Goal: Task Accomplishment & Management: Manage account settings

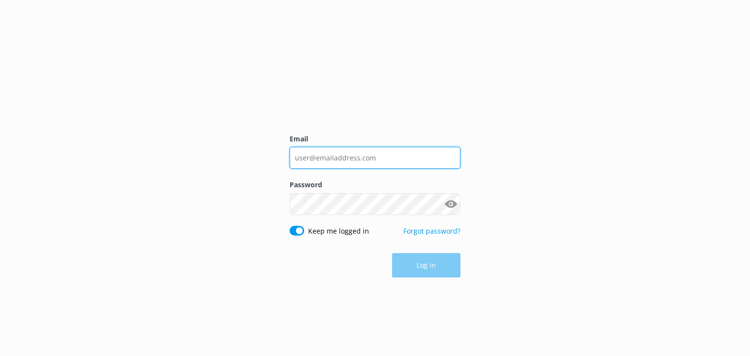
click at [379, 159] on input "Email" at bounding box center [374, 158] width 171 height 22
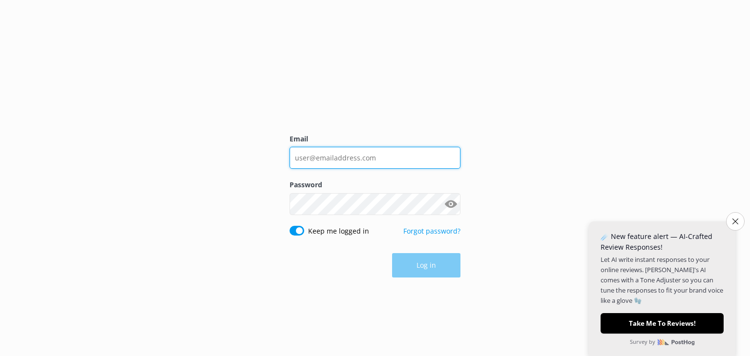
type input "[EMAIL_ADDRESS][DOMAIN_NAME]"
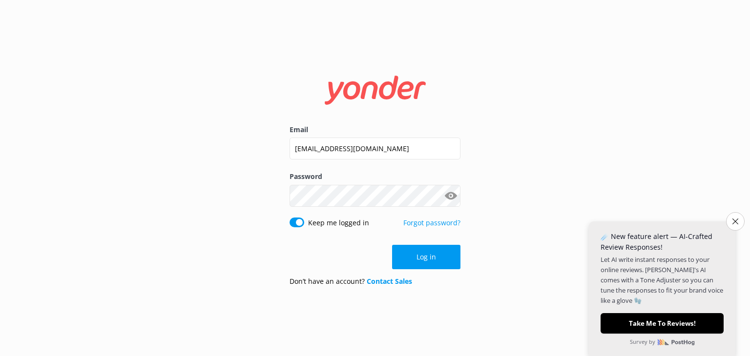
click at [449, 194] on button "Show password" at bounding box center [451, 196] width 20 height 20
click at [420, 258] on button "Log in" at bounding box center [426, 257] width 68 height 24
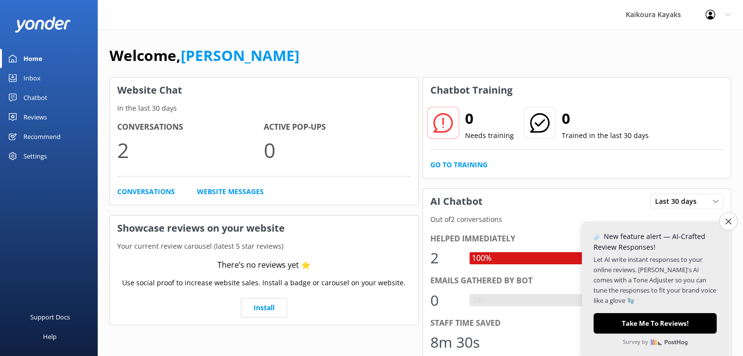
click at [202, 11] on div "Kaikoura Kayaks Profile Settings Logout" at bounding box center [371, 14] width 743 height 29
click at [40, 154] on div "Settings" at bounding box center [34, 156] width 23 height 20
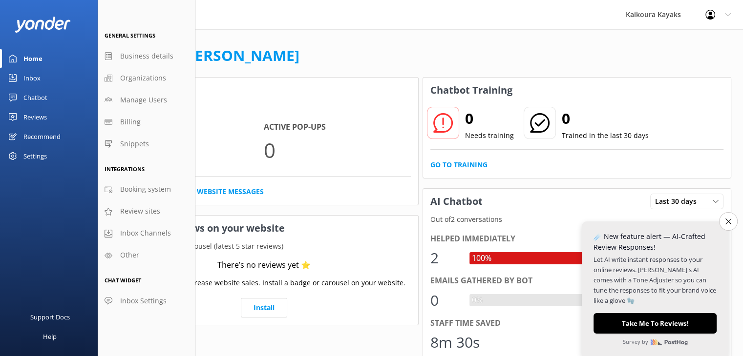
click at [726, 13] on icon at bounding box center [727, 15] width 6 height 6
click at [695, 41] on link "Profile Settings" at bounding box center [694, 41] width 98 height 24
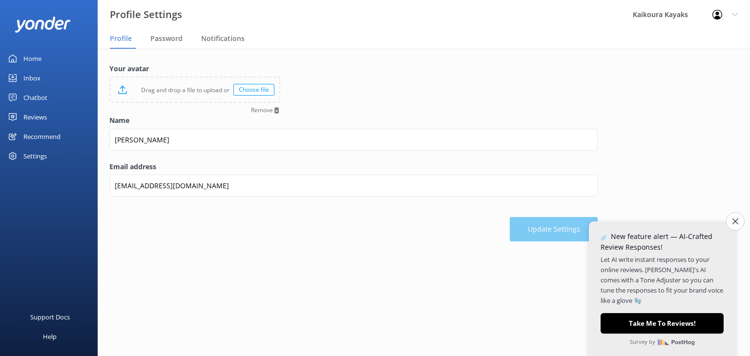
click at [716, 15] on icon at bounding box center [717, 15] width 10 height 10
click at [702, 41] on link "Profile Settings" at bounding box center [702, 41] width 98 height 24
click at [231, 41] on span "Notifications" at bounding box center [222, 39] width 43 height 10
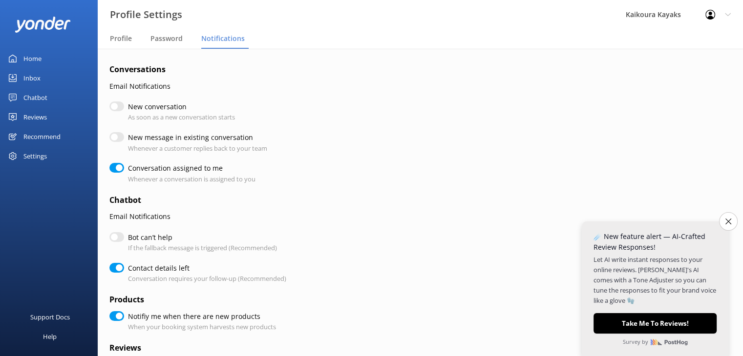
checkbox input "true"
click at [724, 219] on icon "Close survey" at bounding box center [727, 221] width 6 height 6
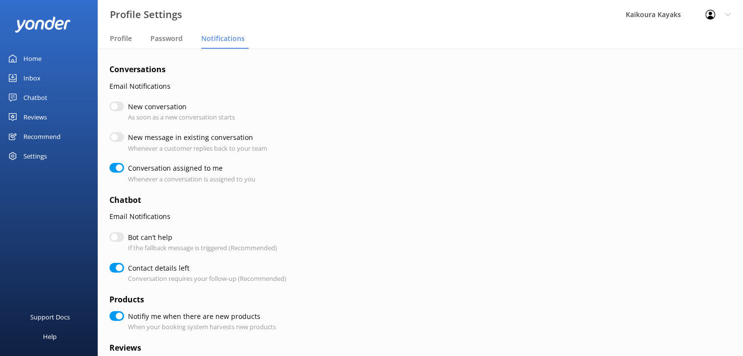
drag, startPoint x: 119, startPoint y: 168, endPoint x: 105, endPoint y: 166, distance: 14.2
click at [105, 166] on div "Conversations Email Notifications New conversation As soon as a new conversatio…" at bounding box center [420, 320] width 645 height 542
drag, startPoint x: 117, startPoint y: 168, endPoint x: 107, endPoint y: 169, distance: 9.3
click at [107, 169] on div "Conversations Email Notifications New conversation As soon as a new conversatio…" at bounding box center [420, 320] width 645 height 542
click at [111, 169] on input "Conversation assigned to me" at bounding box center [116, 168] width 15 height 10
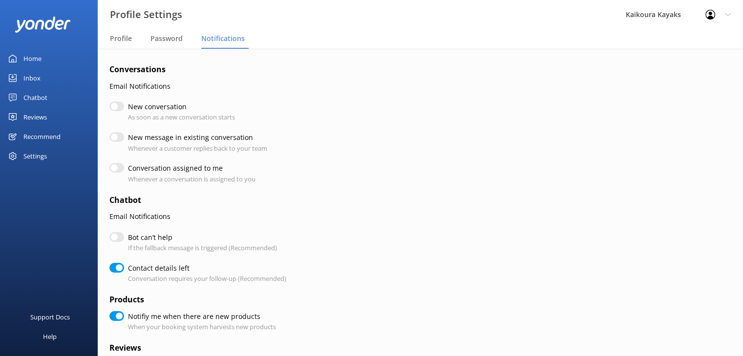
checkbox input "false"
checkbox input "true"
click at [31, 79] on div "Inbox" at bounding box center [31, 78] width 17 height 20
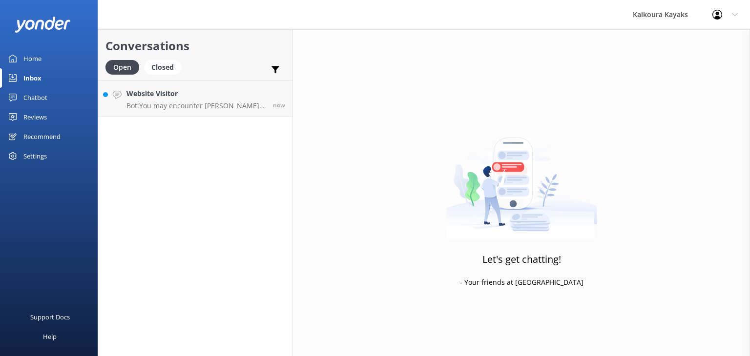
click at [382, 114] on div "Let's get chatting! - Your friends at [GEOGRAPHIC_DATA]" at bounding box center [521, 207] width 457 height 356
click at [161, 67] on div "Closed" at bounding box center [162, 67] width 37 height 15
click at [126, 66] on div "Open" at bounding box center [121, 67] width 33 height 15
click at [144, 102] on p "Bot: You may encounter [PERSON_NAME] or [PERSON_NAME]’s dolphins, albatross, pe…" at bounding box center [195, 106] width 139 height 9
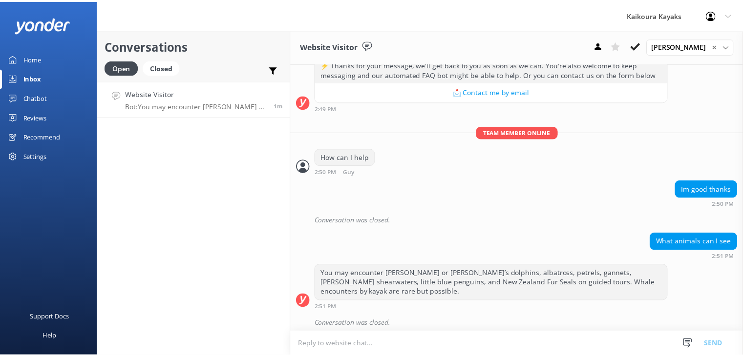
scroll to position [315, 0]
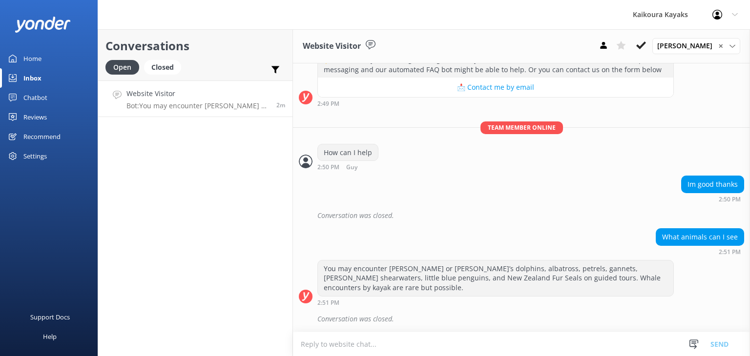
click at [33, 96] on div "Chatbot" at bounding box center [35, 98] width 24 height 20
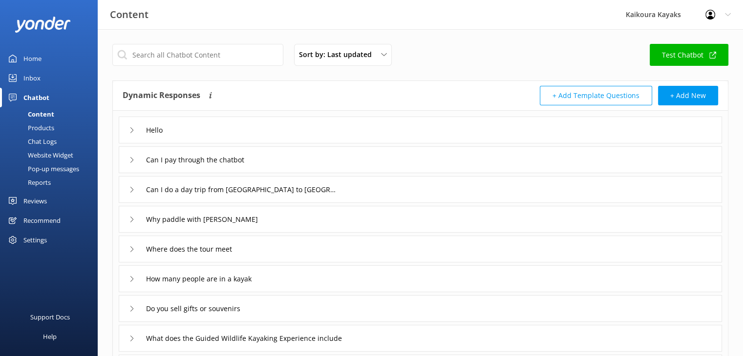
click at [41, 112] on div "Content" at bounding box center [30, 114] width 48 height 14
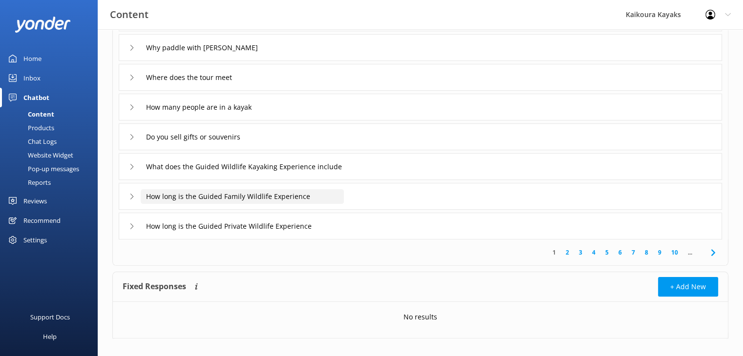
scroll to position [184, 0]
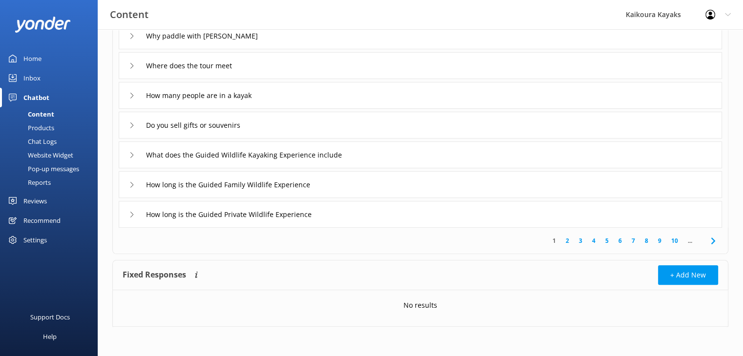
click at [49, 131] on div "Products" at bounding box center [30, 128] width 48 height 14
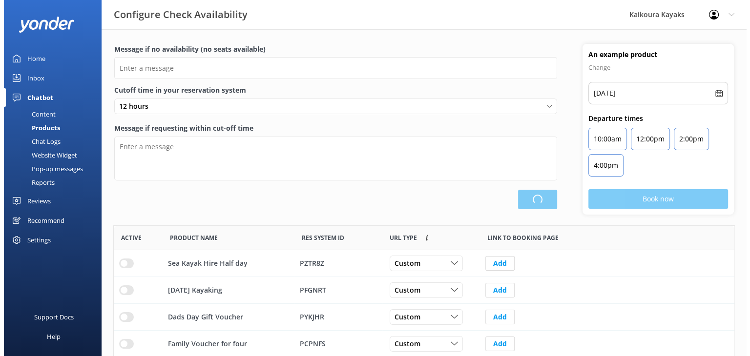
scroll to position [286, 613]
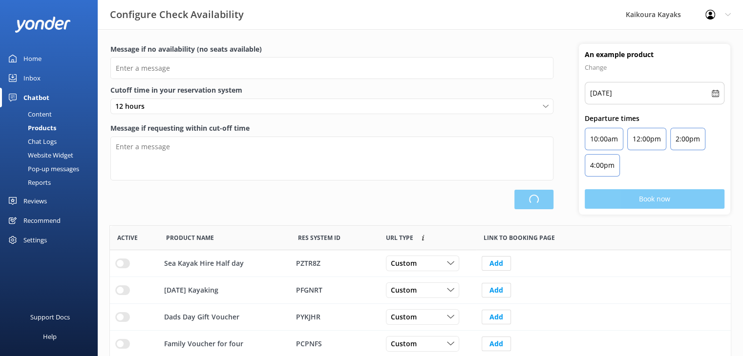
type input "There are no seats available, please check an alternative day"
type textarea "Our online booking system closes {hours} prior to departure. Please contact us …"
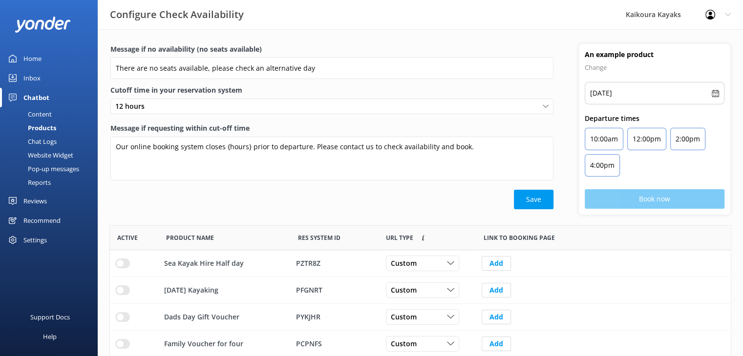
click at [49, 142] on div "Chat Logs" at bounding box center [31, 142] width 51 height 14
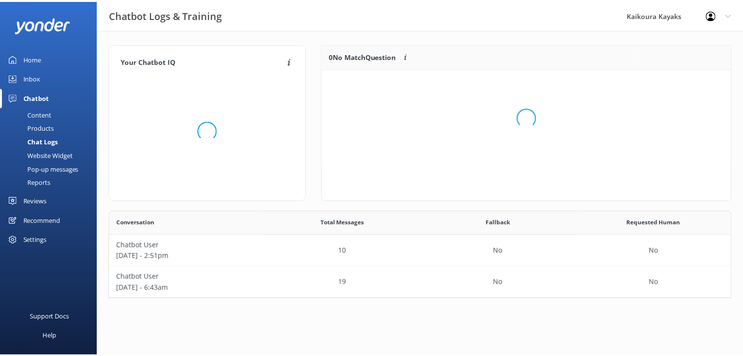
scroll to position [8, 8]
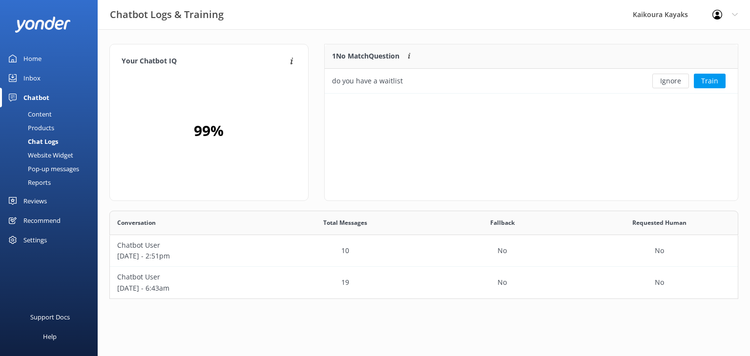
click at [49, 151] on div "Website Widget" at bounding box center [39, 155] width 67 height 14
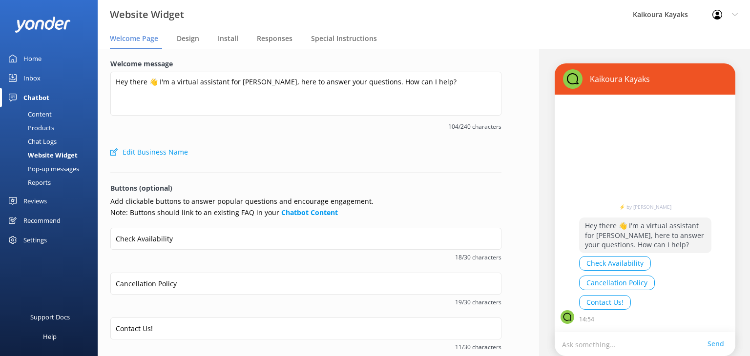
click at [40, 115] on div "Content" at bounding box center [29, 114] width 46 height 14
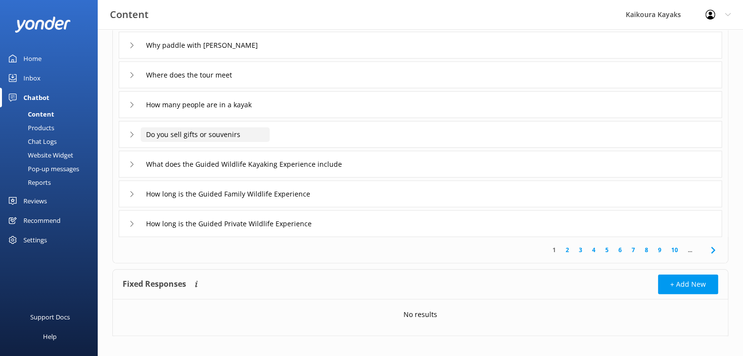
scroll to position [184, 0]
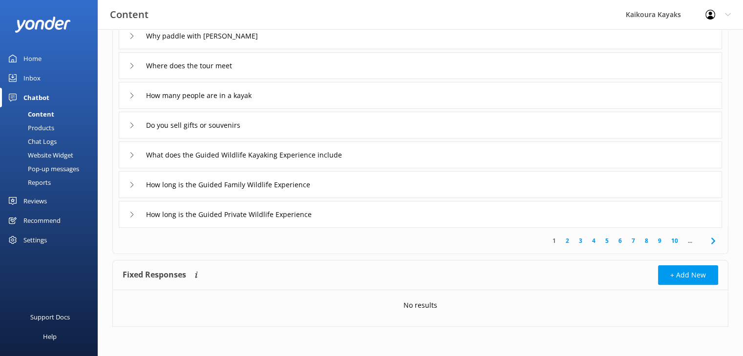
click at [130, 217] on div "How long is the Guided Private Wildlife Experience" at bounding box center [232, 215] width 207 height 16
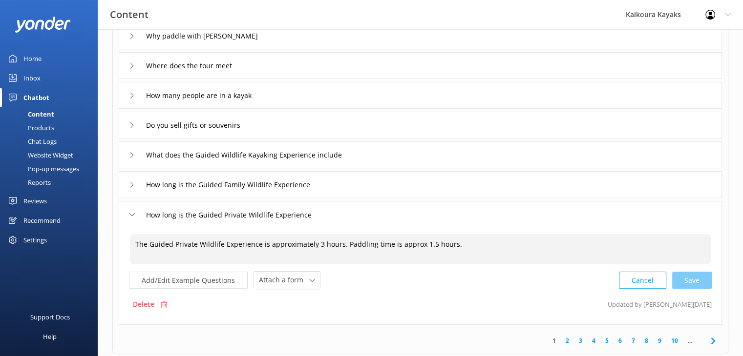
click at [459, 248] on textarea "The Guided Private Wildlife Experience is approximately 3 hours. Paddling time …" at bounding box center [420, 249] width 580 height 30
click at [461, 247] on textarea "The Guided Private Wildlife Experience is approximately 3 hours. Paddling time …" at bounding box center [420, 249] width 580 height 30
click at [130, 215] on icon at bounding box center [132, 215] width 6 height 6
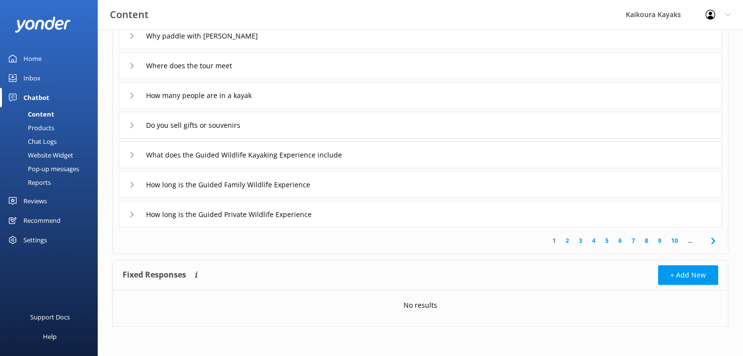
click at [134, 214] on icon at bounding box center [132, 215] width 6 height 6
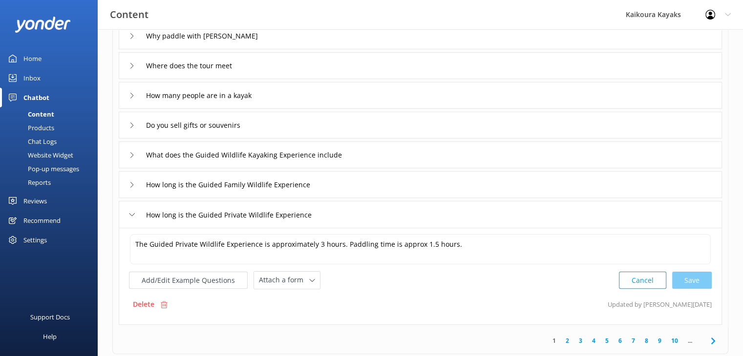
click at [134, 184] on icon at bounding box center [132, 185] width 6 height 6
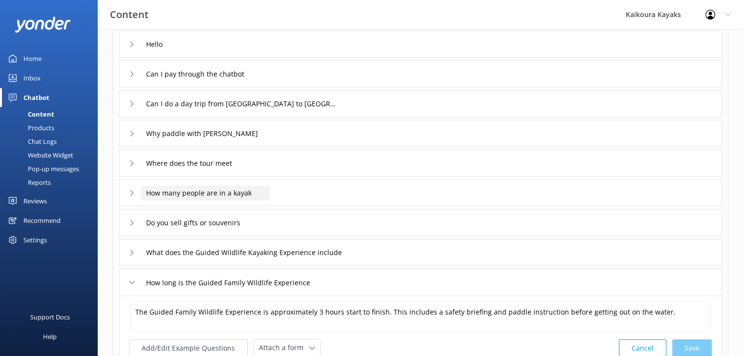
scroll to position [86, 0]
click at [264, 67] on input "Can I pay through the chatbot" at bounding box center [203, 74] width 125 height 15
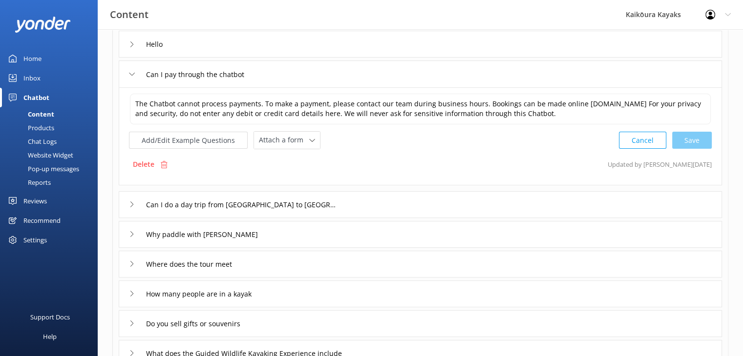
click at [39, 153] on div "Website Widget" at bounding box center [39, 155] width 67 height 14
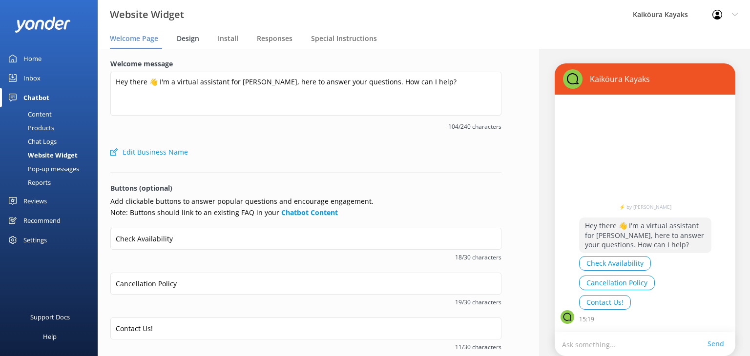
click at [187, 40] on span "Design" at bounding box center [188, 39] width 22 height 10
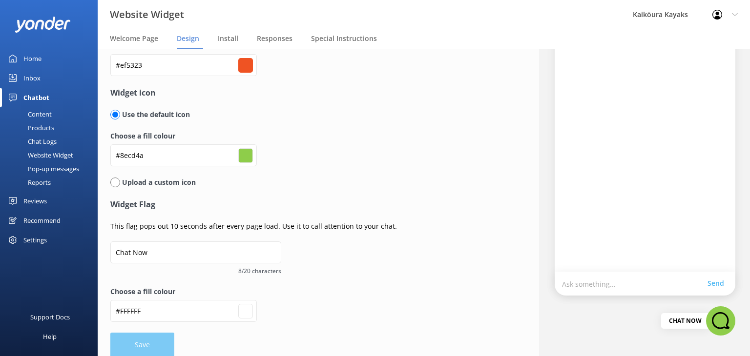
scroll to position [71, 0]
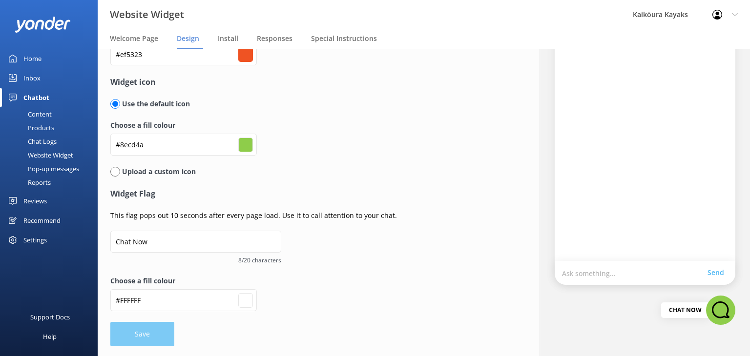
click at [116, 172] on input "radio" at bounding box center [115, 172] width 10 height 10
radio input "true"
radio input "false"
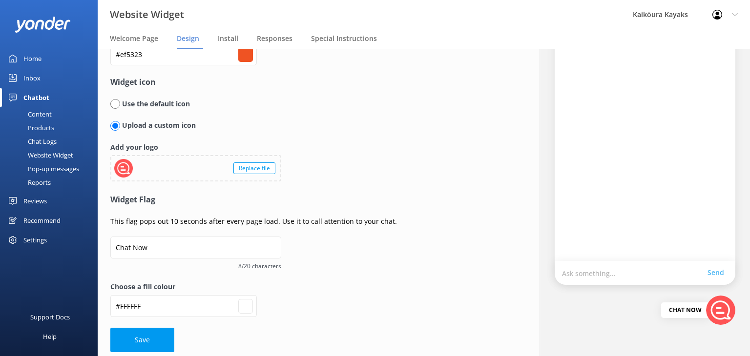
click at [162, 169] on div "Replace file" at bounding box center [195, 168] width 169 height 24
click at [159, 165] on div "Replace file" at bounding box center [195, 168] width 169 height 24
type input "#ffffff"
click at [39, 202] on div "Reviews" at bounding box center [34, 201] width 23 height 20
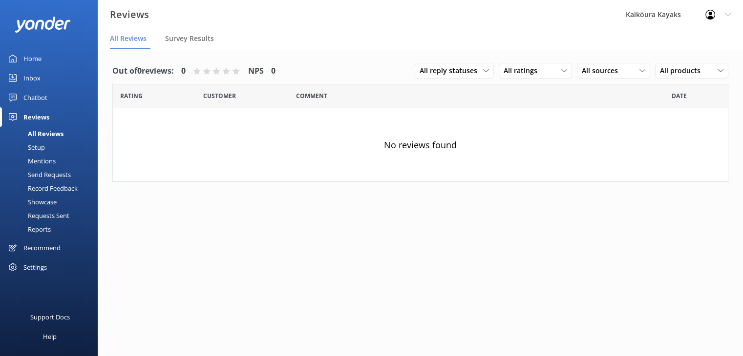
click at [225, 273] on div "Out of 0 reviews: 0 NPS 0 All reply statuses All reply statuses Needs a reply D…" at bounding box center [420, 212] width 645 height 327
click at [35, 97] on div "Chatbot" at bounding box center [35, 98] width 24 height 20
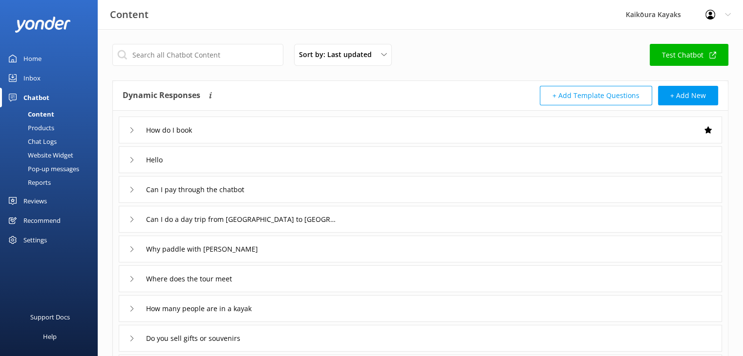
click at [54, 155] on div "Website Widget" at bounding box center [39, 155] width 67 height 14
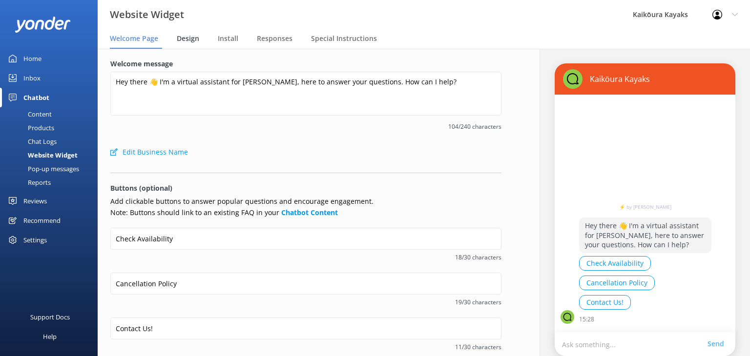
click at [191, 38] on span "Design" at bounding box center [188, 39] width 22 height 10
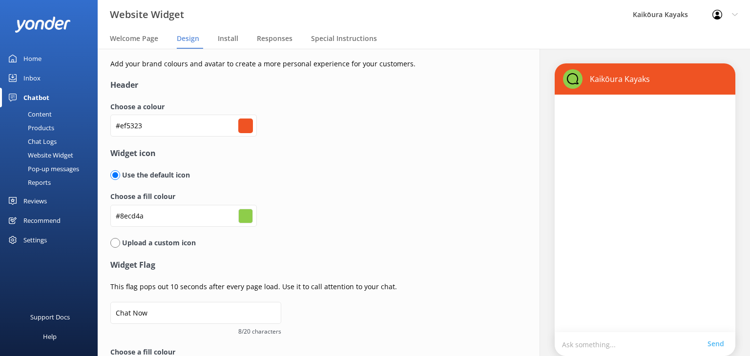
click at [115, 241] on input "radio" at bounding box center [115, 243] width 10 height 10
radio input "true"
radio input "false"
type input "#ffffff"
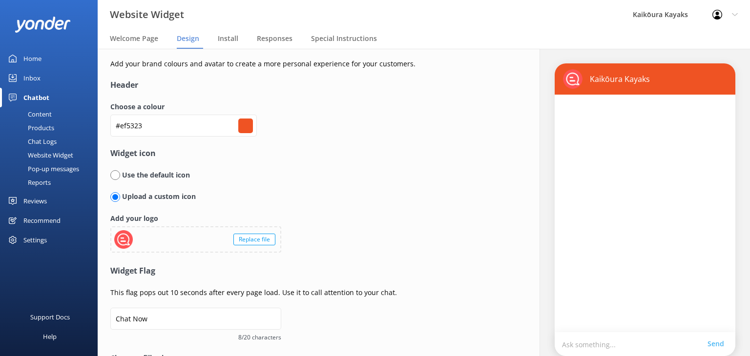
click at [248, 125] on input "#ef5323" at bounding box center [245, 126] width 15 height 15
click at [249, 127] on input "#ef5323" at bounding box center [245, 126] width 15 height 15
click at [405, 143] on div "Choose a colour #ef5323 #ef5323" at bounding box center [305, 125] width 391 height 46
click at [250, 124] on input "#ef5323" at bounding box center [245, 126] width 15 height 15
type input "#25ef7c"
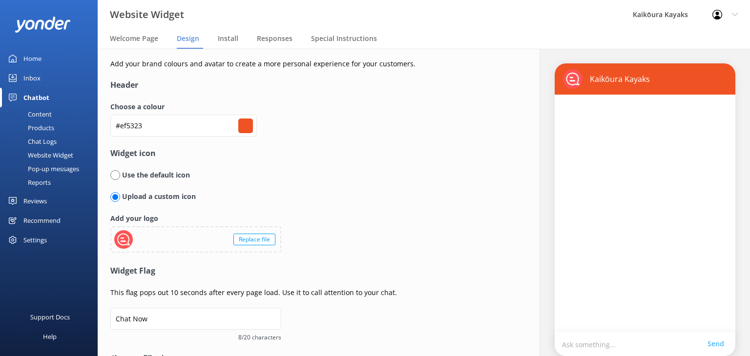
type input "#25ef7c"
type input "#ffffff"
type input "#25ef72"
type input "#ffffff"
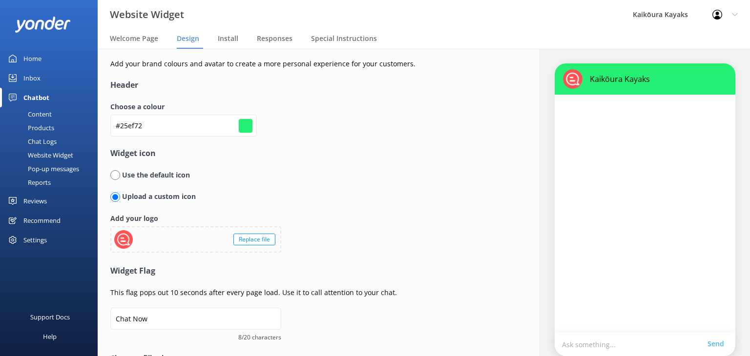
type input "#ef2525"
type input "#ffffff"
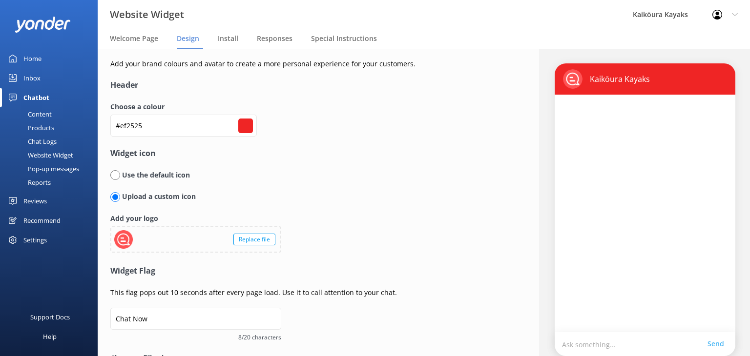
type input "#ef2525"
click at [444, 199] on div "Upload a custom icon" at bounding box center [305, 196] width 391 height 11
click at [563, 79] on img at bounding box center [573, 79] width 20 height 20
click at [127, 241] on div at bounding box center [123, 239] width 19 height 19
drag, startPoint x: 119, startPoint y: 236, endPoint x: 342, endPoint y: 227, distance: 223.3
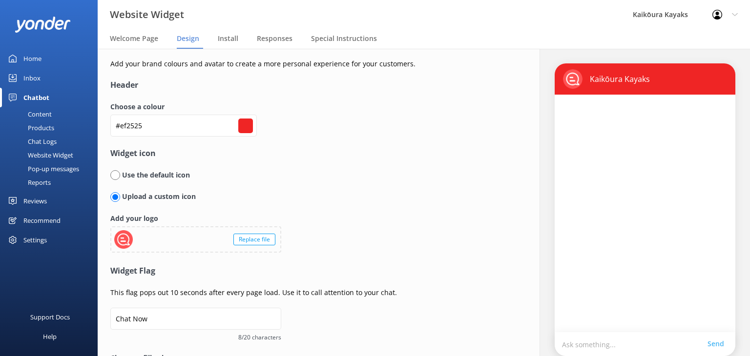
click at [342, 227] on form "Header Choose a colour #ef2525 #ef2525 Widget icon Use the default icon Upload …" at bounding box center [305, 251] width 391 height 344
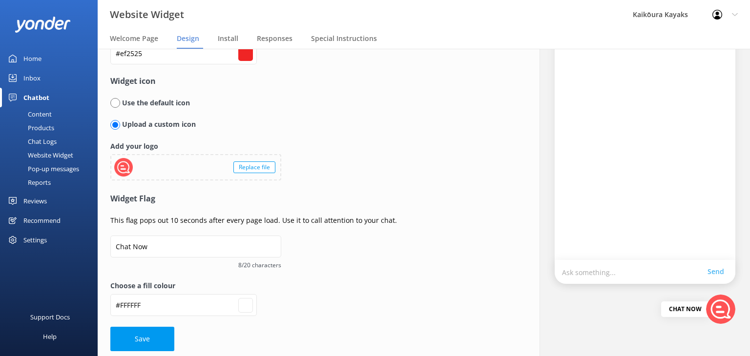
scroll to position [77, 0]
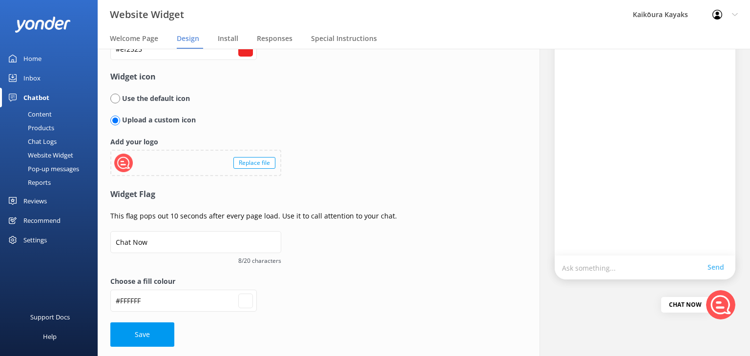
click at [246, 303] on input "#ffffff" at bounding box center [245, 301] width 15 height 15
click at [413, 290] on div "Choose a fill colour #FFFFFF #ffffff" at bounding box center [305, 299] width 391 height 46
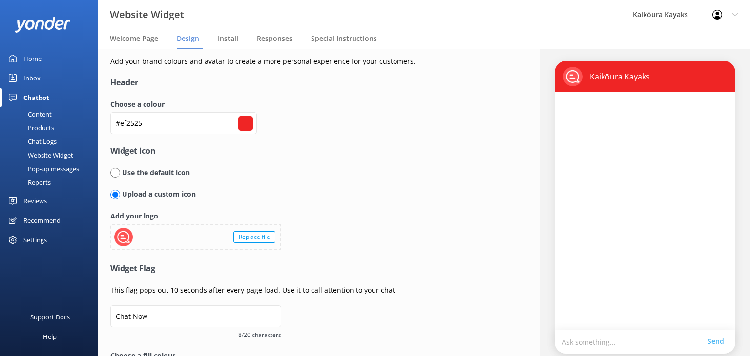
scroll to position [0, 0]
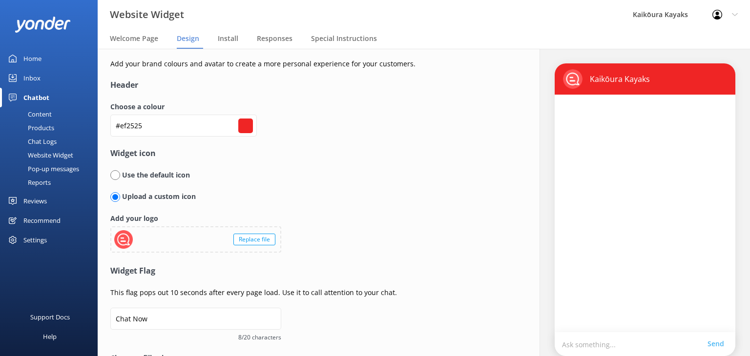
click at [118, 175] on input "radio" at bounding box center [115, 175] width 10 height 10
radio input "true"
radio input "false"
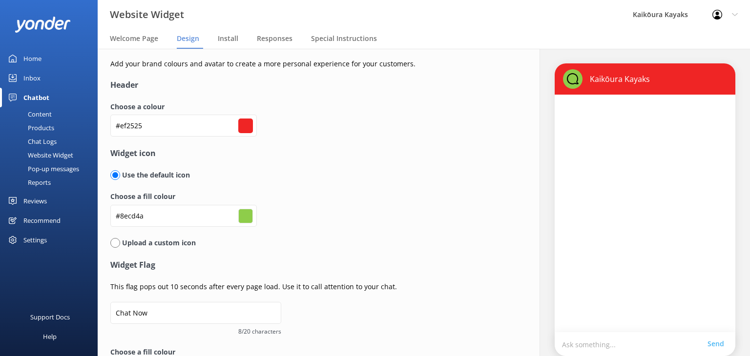
click at [246, 217] on input "#8ecd4a" at bounding box center [245, 216] width 15 height 15
click at [316, 180] on div "Use the default icon" at bounding box center [305, 175] width 391 height 11
click at [310, 195] on label "Choose a fill colour" at bounding box center [305, 196] width 391 height 11
type input "#ffffff"
click at [113, 243] on input "radio" at bounding box center [115, 243] width 10 height 10
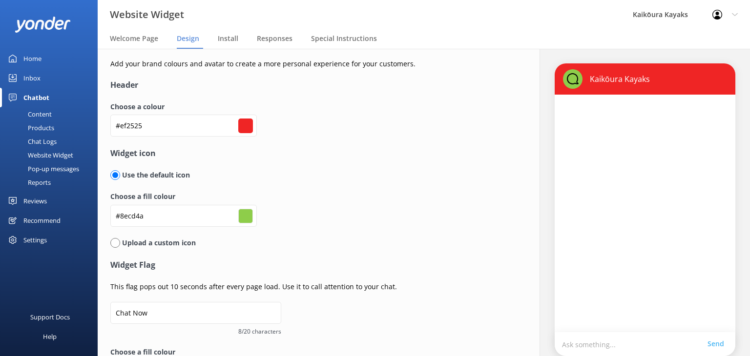
radio input "true"
radio input "false"
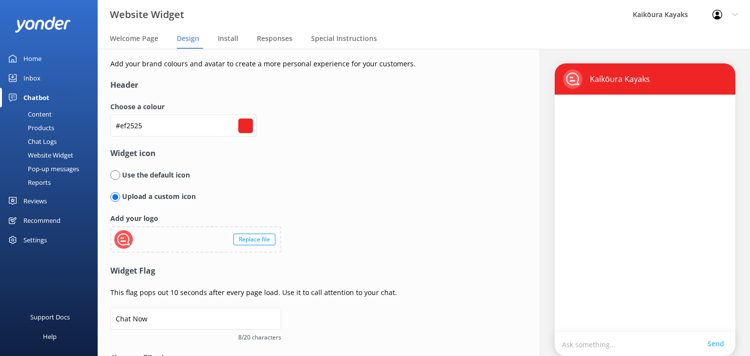
click at [257, 240] on div "Replace file" at bounding box center [254, 240] width 42 height 12
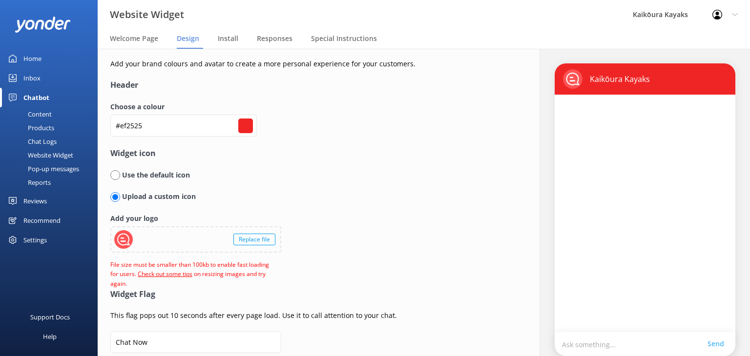
click at [262, 239] on div "Replace file" at bounding box center [254, 240] width 42 height 12
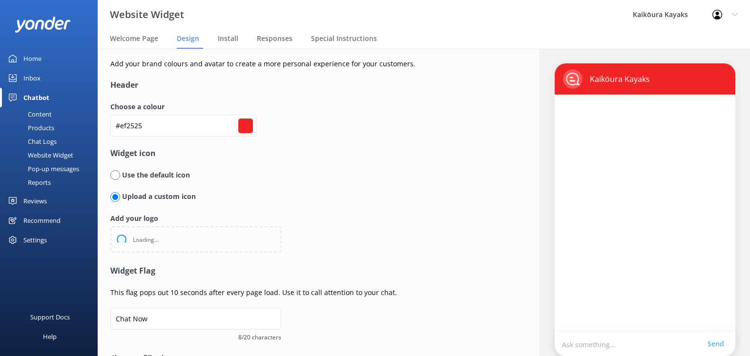
type input "#ffffff"
click at [695, 81] on div "Kaikōura Kayaks" at bounding box center [645, 79] width 164 height 20
click at [242, 123] on input "#ef2525" at bounding box center [245, 126] width 15 height 15
type input "#25ef3c"
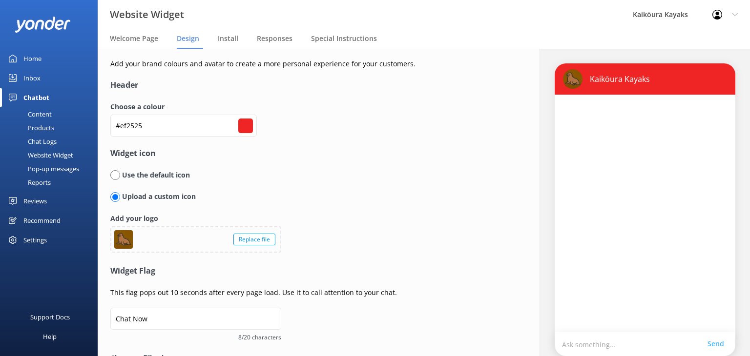
type input "#ffffff"
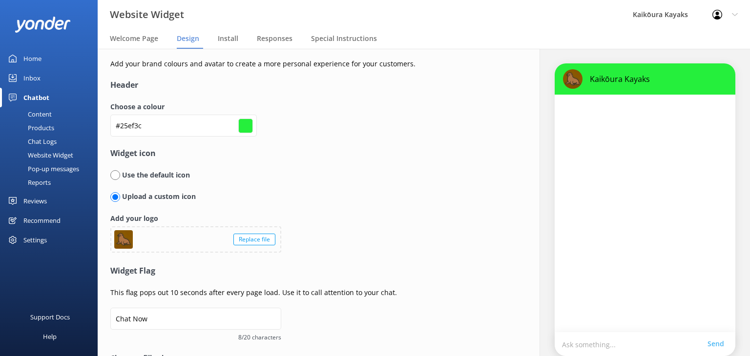
type input "#25ef3c"
click at [676, 80] on div "Kaikōura Kayaks" at bounding box center [645, 79] width 164 height 20
click at [248, 129] on input "#25ef3c" at bounding box center [245, 126] width 15 height 15
type input "#ef2539"
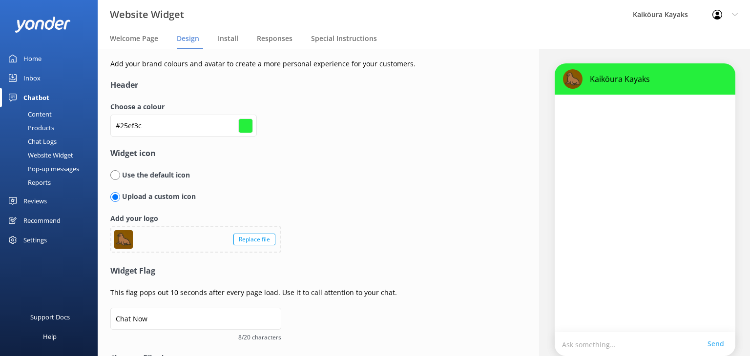
type input "#ffffff"
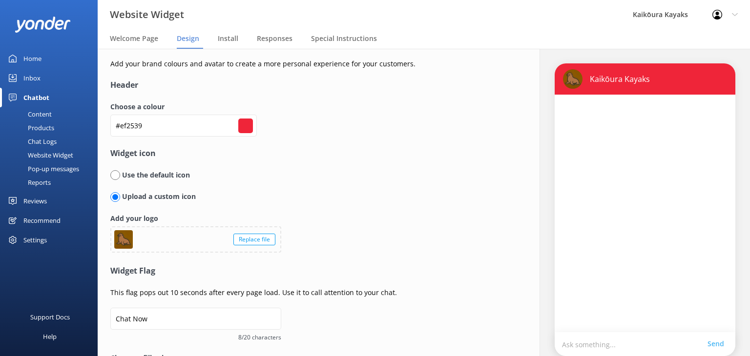
type input "#ef5725"
type input "#ffffff"
type input "#ef4d25"
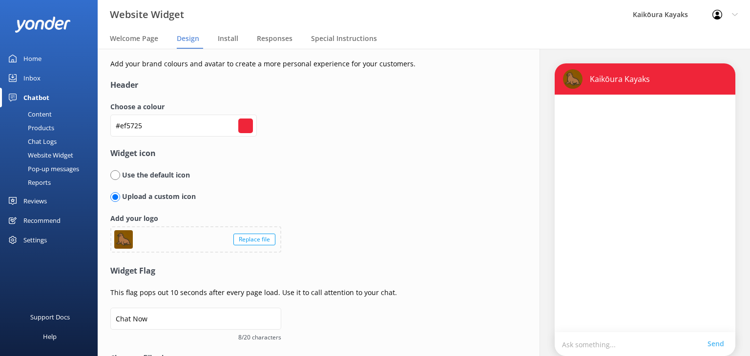
type input "#ffffff"
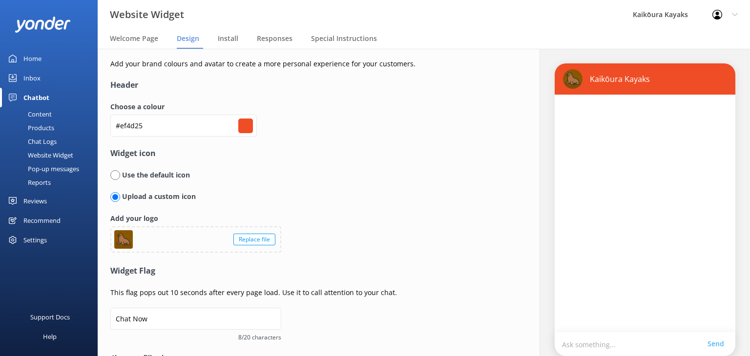
type input "#ef4d25"
click at [481, 198] on div "Upload a custom icon" at bounding box center [305, 196] width 391 height 11
click at [256, 238] on div "Replace file" at bounding box center [254, 240] width 42 height 12
type input "#ffffff"
click at [416, 211] on div "Upload a custom icon" at bounding box center [305, 201] width 391 height 21
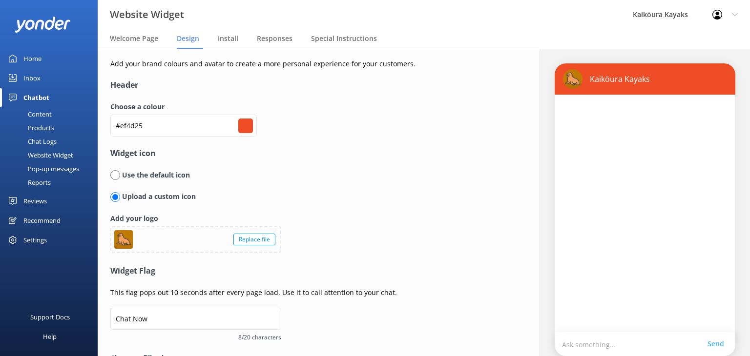
click at [246, 128] on input "#ef4d25" at bounding box center [245, 126] width 15 height 15
type input "#25ef46"
type input "#ffffff"
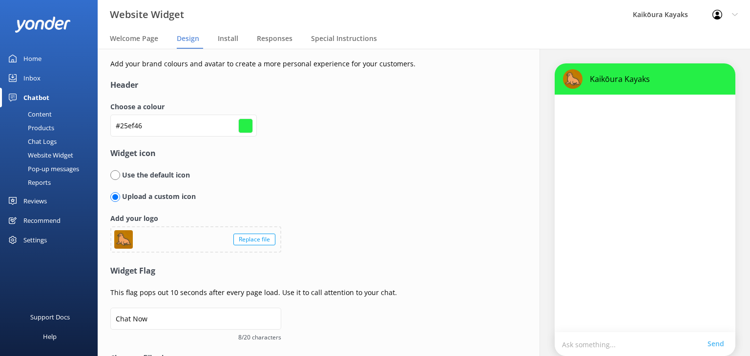
type input "#25ef46"
click at [458, 211] on div "Upload a custom icon" at bounding box center [305, 201] width 391 height 21
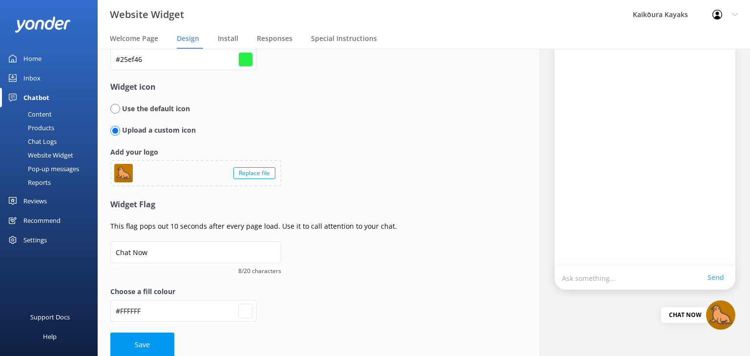
scroll to position [77, 0]
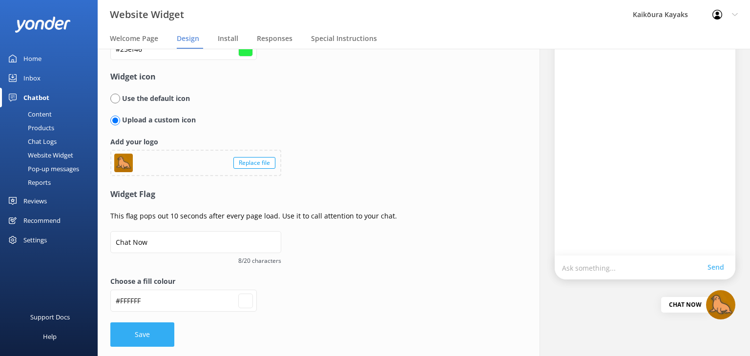
click at [141, 332] on button "Save" at bounding box center [142, 335] width 64 height 24
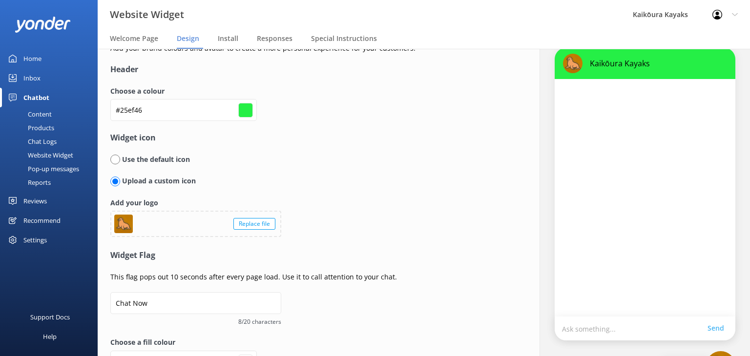
scroll to position [0, 0]
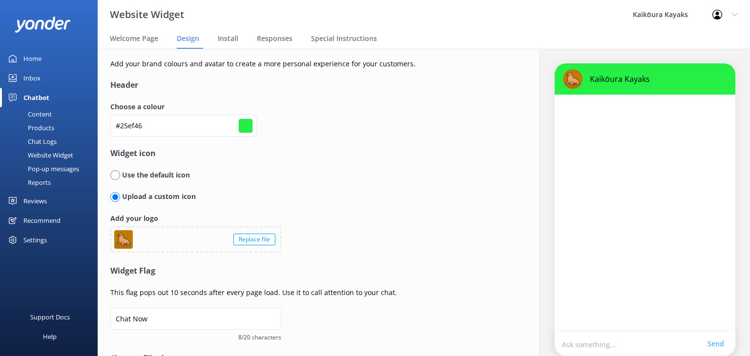
type input "#ffffff"
click at [144, 38] on span "Welcome Page" at bounding box center [134, 39] width 48 height 10
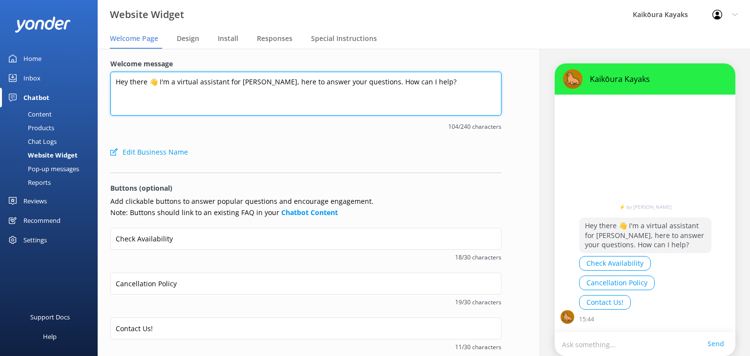
drag, startPoint x: 148, startPoint y: 82, endPoint x: 113, endPoint y: 78, distance: 35.4
click at [113, 78] on textarea "Hey there 👋 I'm a virtual assistant for [PERSON_NAME], here to answer your ques…" at bounding box center [305, 94] width 391 height 44
click at [147, 81] on textarea "Kia ora👋 I'm a virtual assistant for [PERSON_NAME], here to answer your questio…" at bounding box center [305, 94] width 391 height 44
click at [279, 83] on textarea "Kia ora, I'm a virtual assistant for [PERSON_NAME], here to answer your questio…" at bounding box center [305, 94] width 391 height 44
type textarea "Kia ora, I'm a virtual assistant for [PERSON_NAME], I am here to answer your qu…"
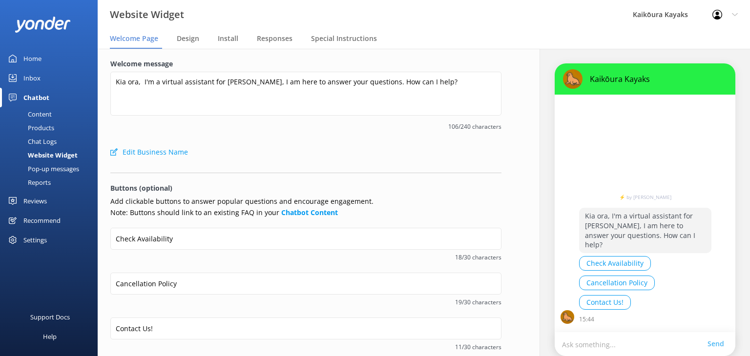
click at [377, 136] on div "Welcome message [PERSON_NAME], I'm a virtual assistant for [PERSON_NAME], I am …" at bounding box center [305, 101] width 391 height 84
click at [187, 40] on span "Design" at bounding box center [188, 39] width 22 height 10
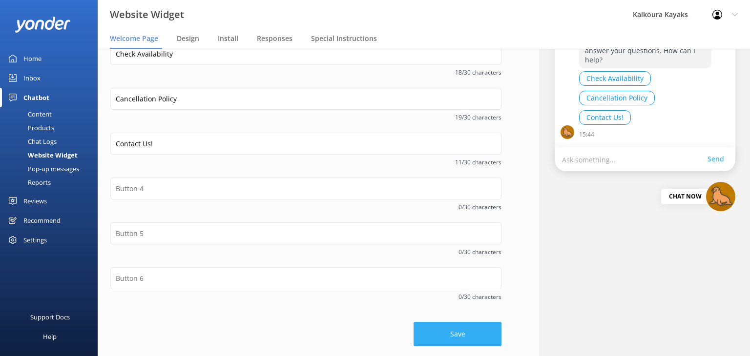
click at [432, 336] on button "Save" at bounding box center [458, 334] width 88 height 24
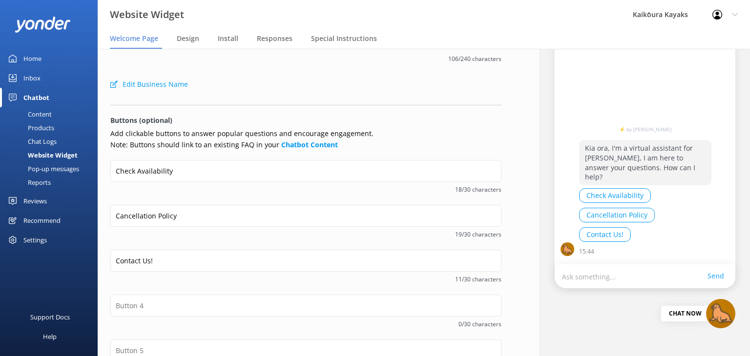
scroll to position [39, 0]
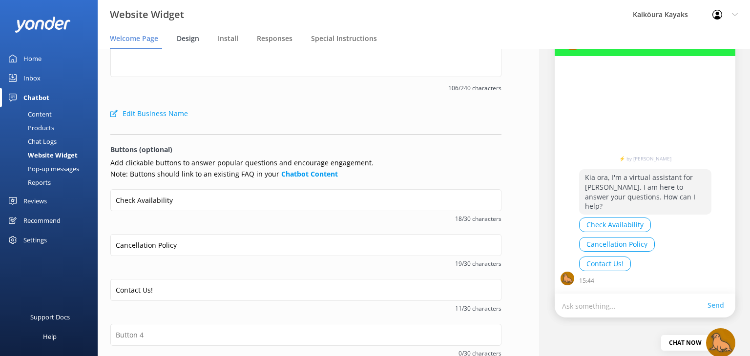
click at [187, 40] on span "Design" at bounding box center [188, 39] width 22 height 10
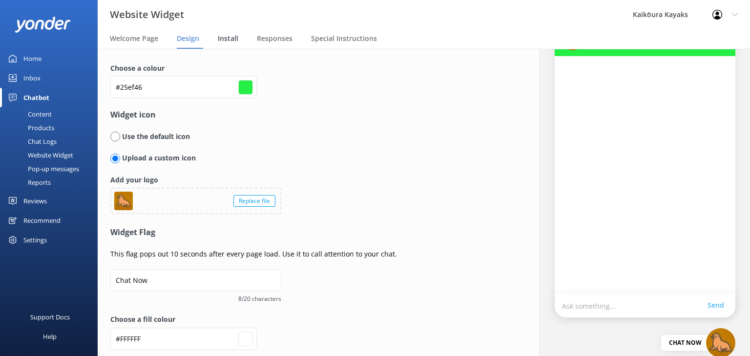
click at [229, 41] on span "Install" at bounding box center [228, 39] width 21 height 10
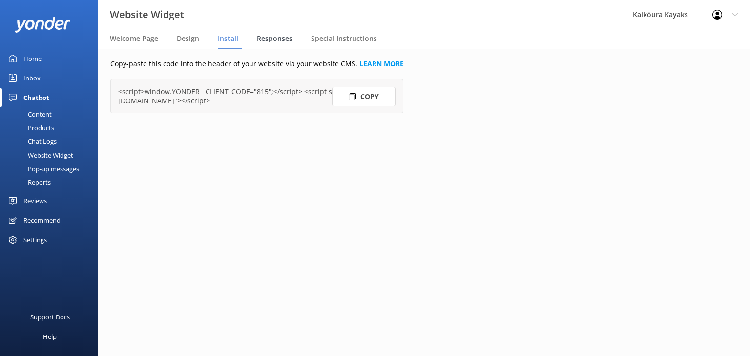
click at [270, 39] on span "Responses" at bounding box center [275, 39] width 36 height 10
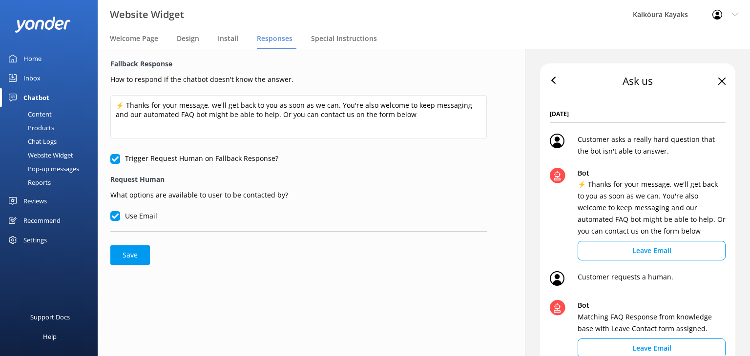
click at [39, 168] on div "Pop-up messages" at bounding box center [42, 169] width 73 height 14
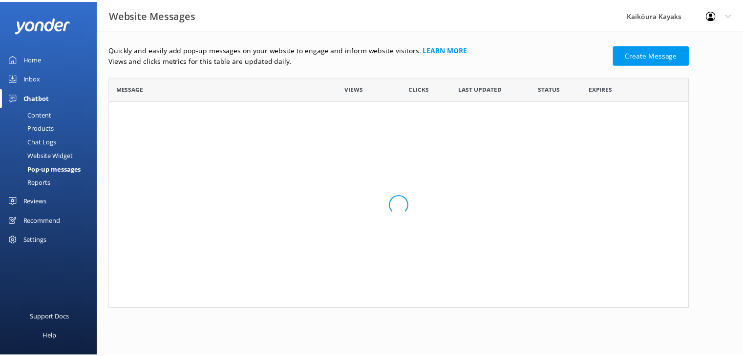
scroll to position [225, 578]
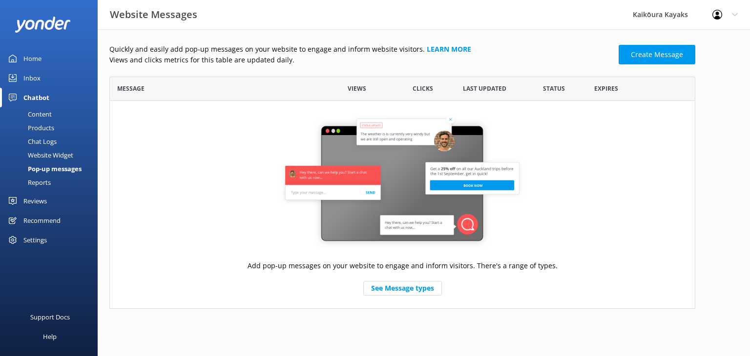
click at [546, 340] on html "Website Messages Kaikōura Kayaks Profile Settings Logout Home Inbox Chatbot Con…" at bounding box center [375, 178] width 750 height 356
click at [402, 290] on link "See Message types" at bounding box center [402, 288] width 79 height 15
